Goal: Understand process/instructions

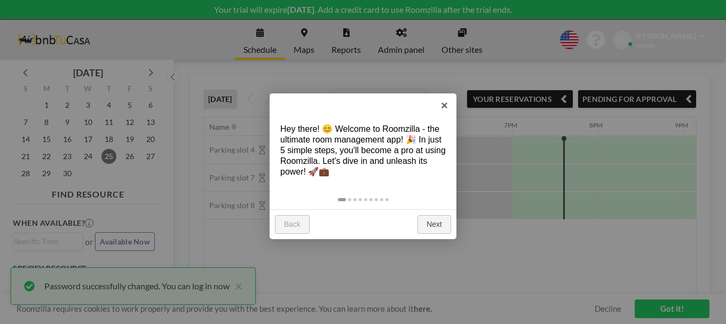
scroll to position [0, 1538]
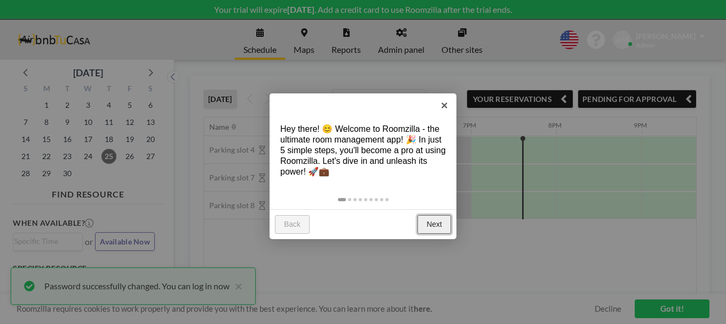
click at [431, 226] on link "Next" at bounding box center [435, 224] width 34 height 19
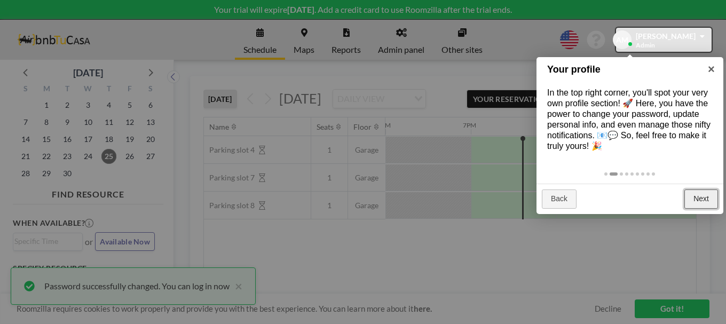
click at [701, 199] on link "Next" at bounding box center [702, 199] width 34 height 19
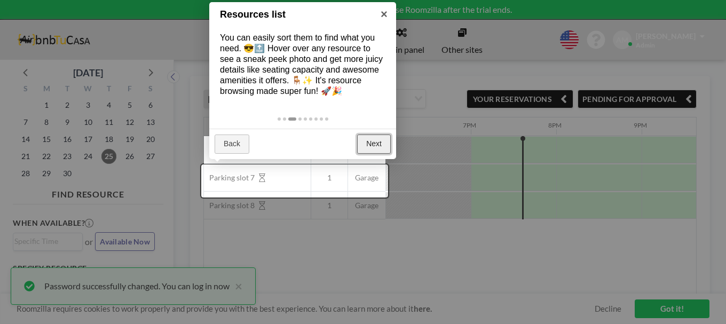
click at [366, 145] on link "Next" at bounding box center [374, 144] width 34 height 19
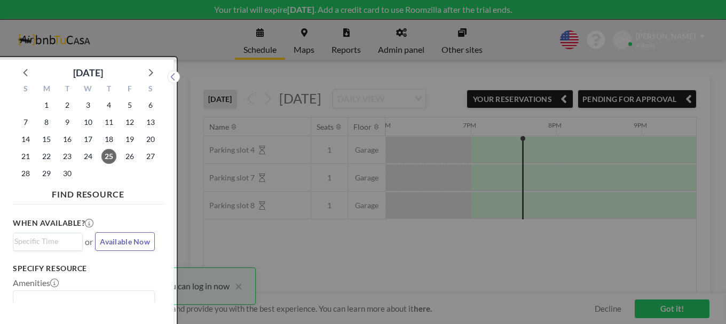
scroll to position [3, 0]
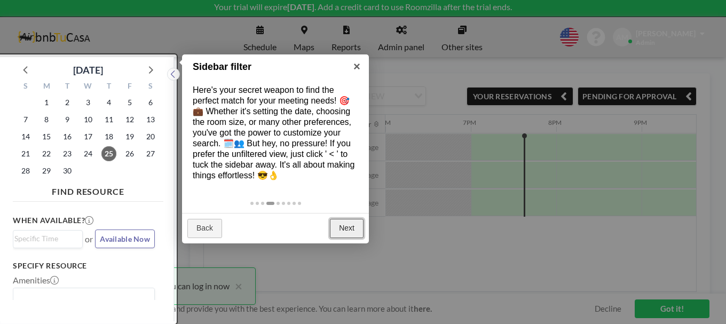
click at [349, 228] on link "Next" at bounding box center [347, 228] width 34 height 19
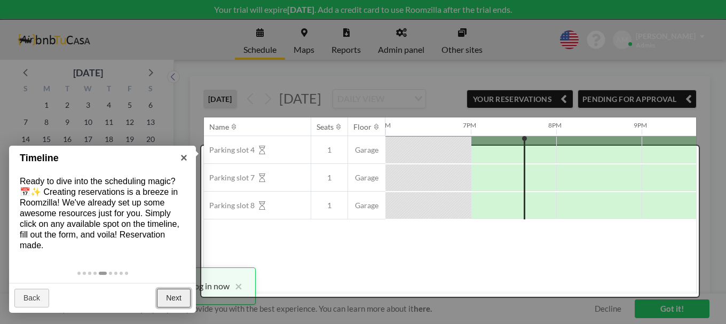
click at [170, 300] on link "Next" at bounding box center [174, 298] width 34 height 19
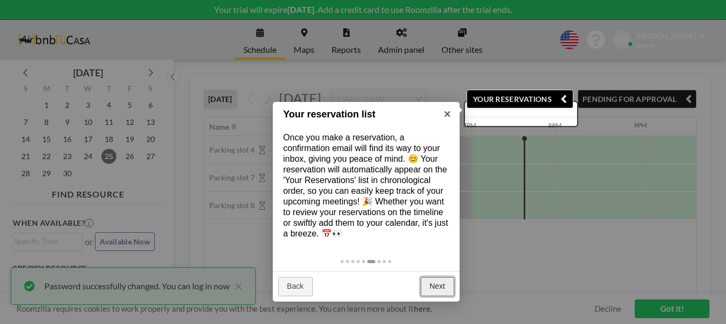
click at [435, 286] on link "Next" at bounding box center [438, 286] width 34 height 19
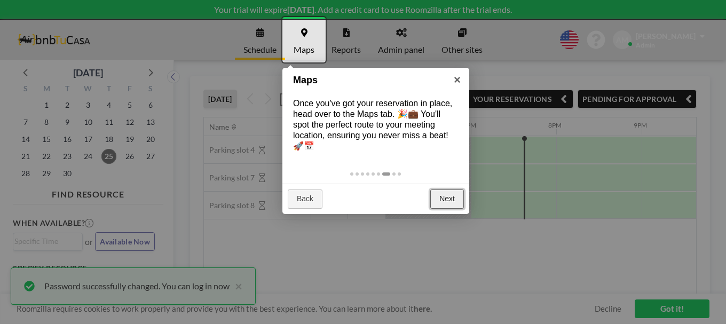
click at [442, 198] on link "Next" at bounding box center [448, 199] width 34 height 19
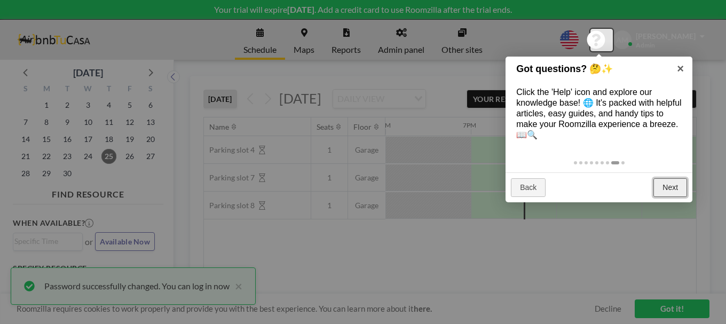
click at [679, 186] on link "Next" at bounding box center [671, 187] width 34 height 19
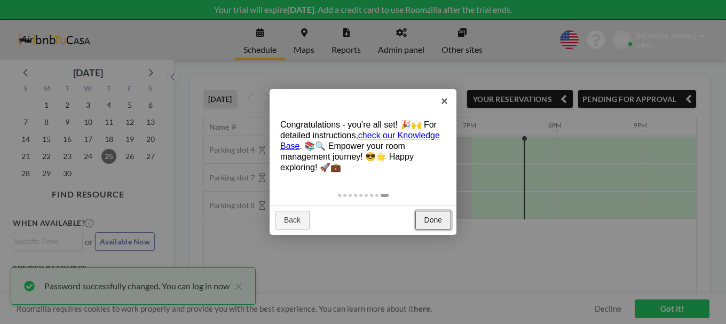
click at [435, 220] on link "Done" at bounding box center [434, 220] width 36 height 19
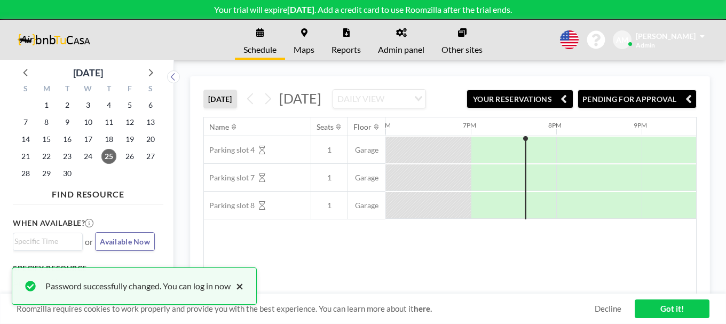
click at [242, 287] on button "×" at bounding box center [237, 286] width 13 height 13
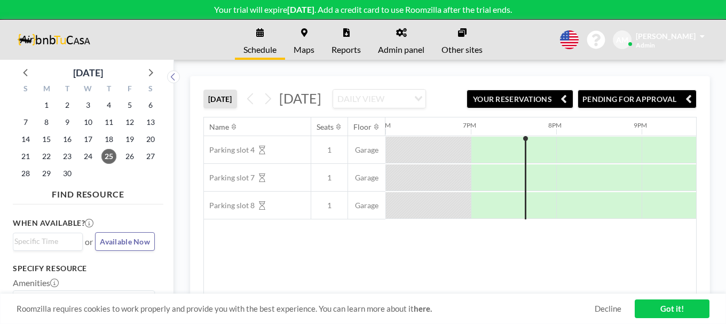
click at [422, 311] on link "here." at bounding box center [423, 309] width 18 height 10
click at [668, 308] on link "Got it!" at bounding box center [672, 309] width 75 height 19
